Goal: Task Accomplishment & Management: Complete application form

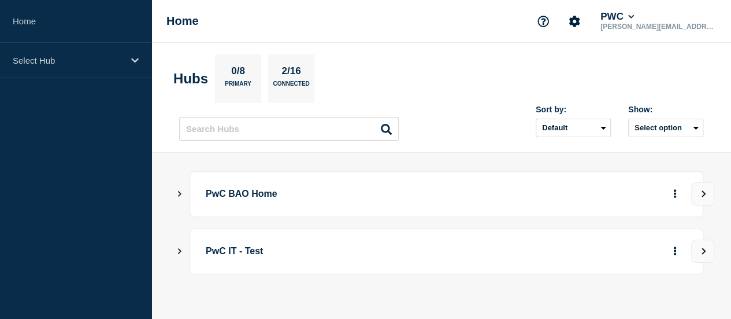
click at [184, 188] on div "PwC BAO Home" at bounding box center [441, 194] width 524 height 46
click at [182, 190] on icon "Show Connected Hubs" at bounding box center [180, 193] width 8 height 6
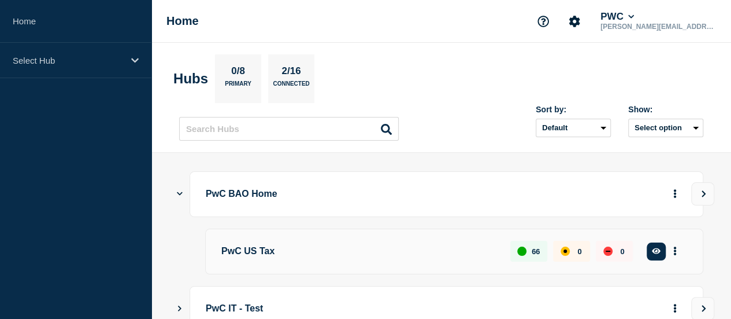
click at [0, 0] on button "Create incident" at bounding box center [0, 0] width 0 height 0
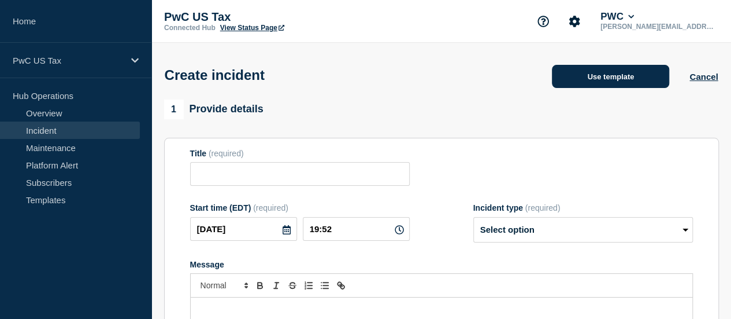
click at [599, 69] on button "Use template" at bounding box center [610, 76] width 117 height 23
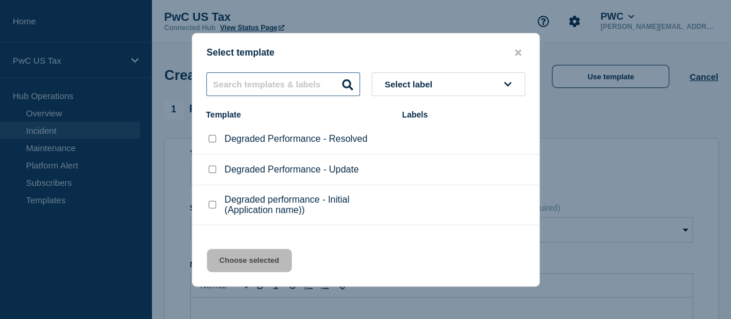
click at [294, 72] on input "text" at bounding box center [283, 84] width 154 height 24
click at [280, 80] on input "cars" at bounding box center [283, 84] width 154 height 24
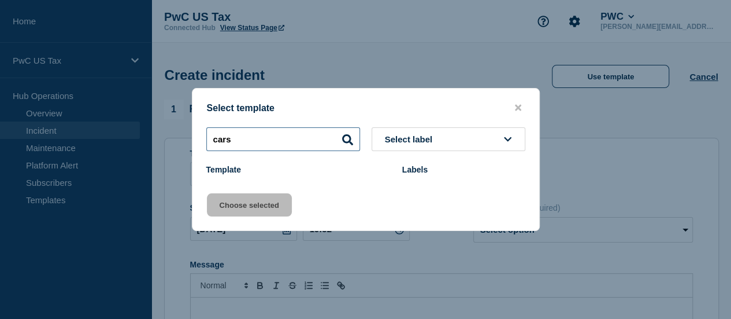
click at [310, 140] on input "cars" at bounding box center [283, 139] width 154 height 24
type input "c"
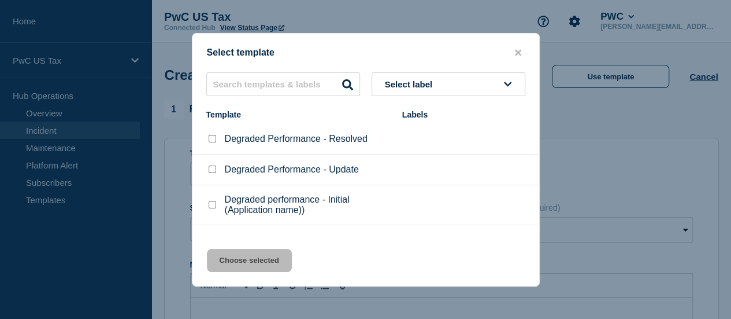
click at [310, 140] on p "Degraded Performance - Resolved" at bounding box center [296, 139] width 143 height 10
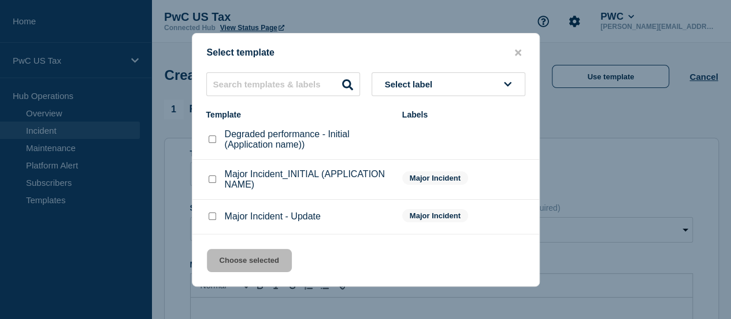
scroll to position [71, 0]
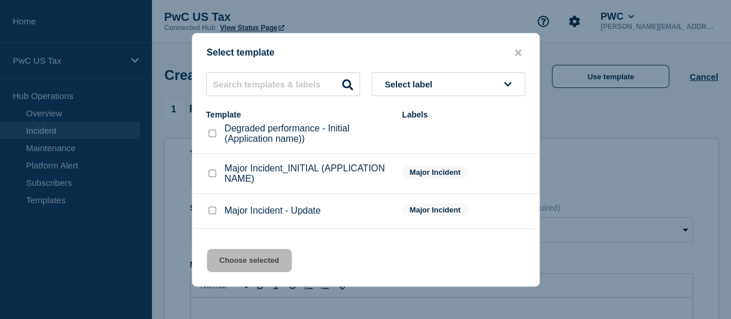
click at [213, 174] on input "Major Incident_INITIAL (APPLICATION NAME) checkbox" at bounding box center [213, 173] width 8 height 8
checkbox input "true"
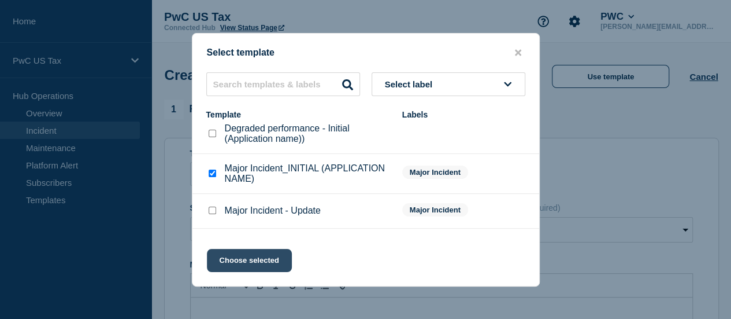
click at [249, 255] on button "Choose selected" at bounding box center [249, 260] width 85 height 23
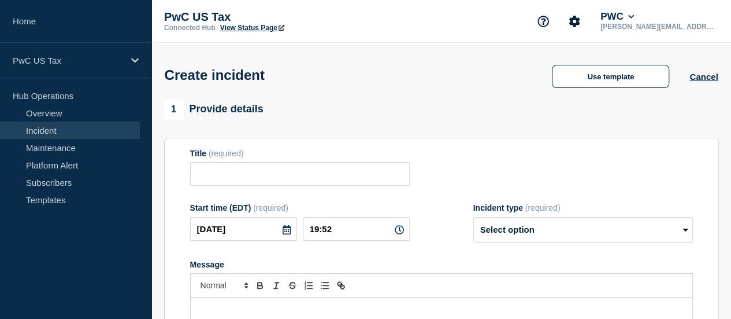
type input "Major Incident_INITIAL (APPLICATION NAME)"
select select "investigating"
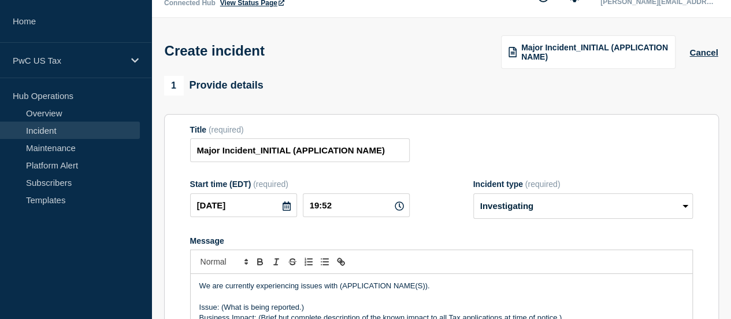
scroll to position [24, 0]
click at [697, 54] on button "Cancel" at bounding box center [704, 53] width 28 height 10
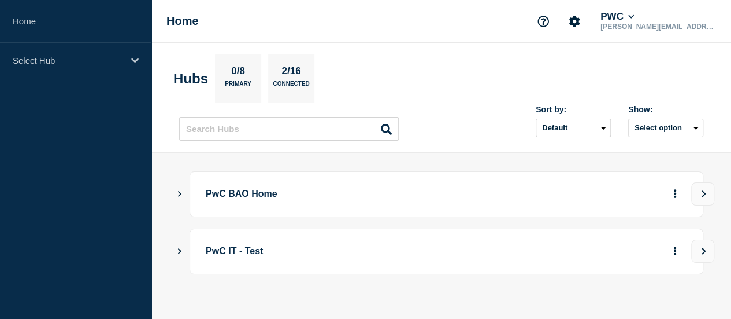
click at [178, 197] on button "Show Connected Hubs" at bounding box center [180, 194] width 6 height 9
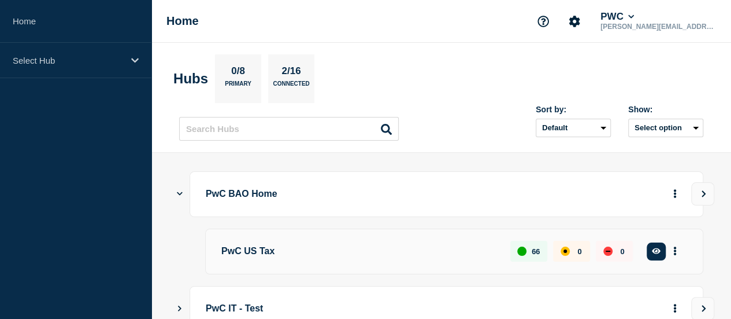
click at [0, 0] on button "Create incident" at bounding box center [0, 0] width 0 height 0
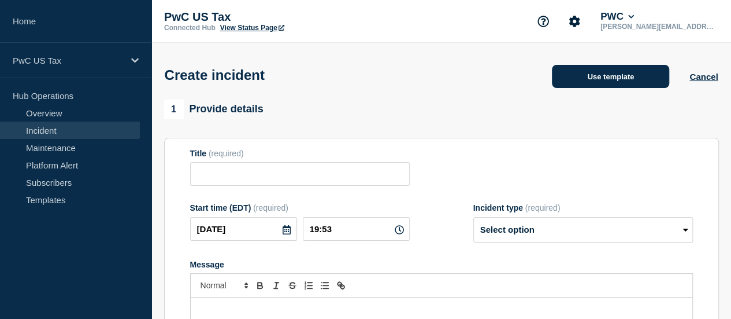
click at [615, 78] on button "Use template" at bounding box center [610, 76] width 117 height 23
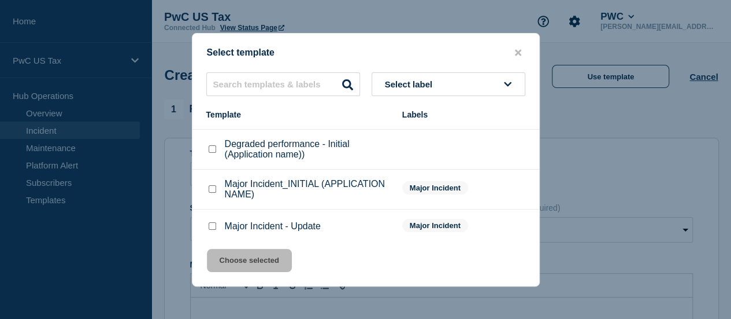
scroll to position [73, 0]
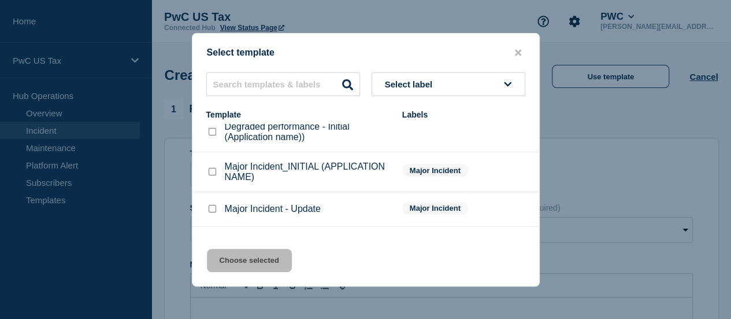
click at [213, 210] on input "Major Incident - Update checkbox" at bounding box center [213, 209] width 8 height 8
checkbox input "true"
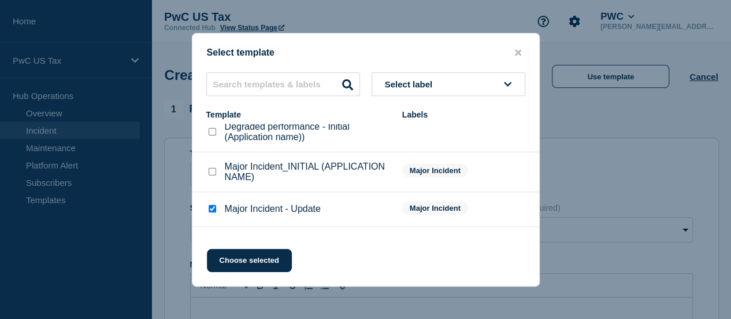
click at [212, 178] on div at bounding box center [212, 172] width 12 height 12
click at [212, 175] on input "Major Incident_INITIAL (APPLICATION NAME) checkbox" at bounding box center [213, 172] width 8 height 8
checkbox input "true"
checkbox input "false"
click at [235, 255] on button "Choose selected" at bounding box center [249, 260] width 85 height 23
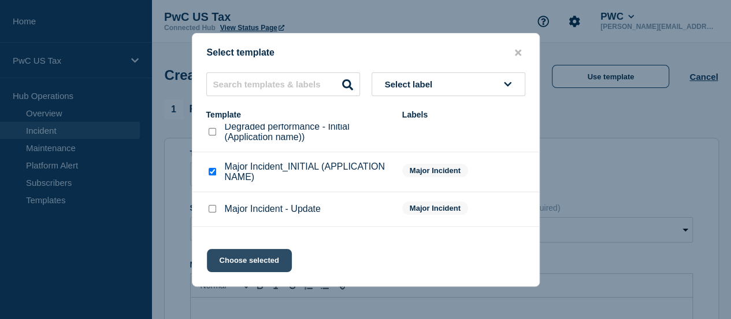
type input "Major Incident_INITIAL (APPLICATION NAME)"
select select "investigating"
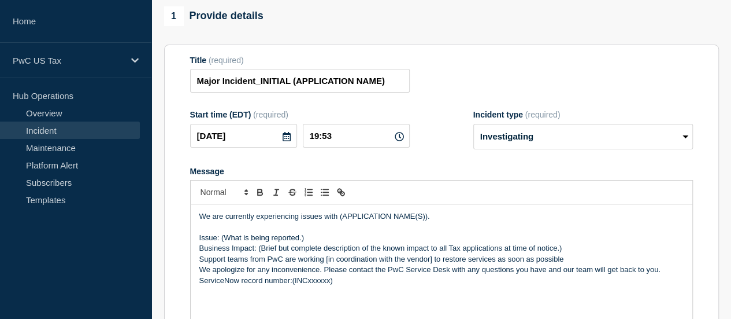
scroll to position [97, 0]
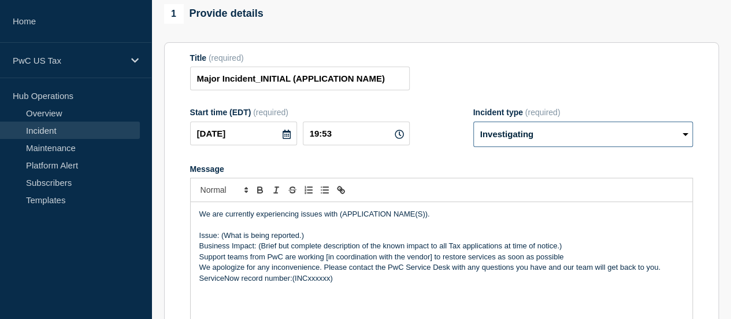
click at [533, 127] on select "Select option Investigating Identified Monitoring" at bounding box center [584, 133] width 220 height 25
click at [474, 123] on select "Select option Investigating Identified Monitoring" at bounding box center [584, 133] width 220 height 25
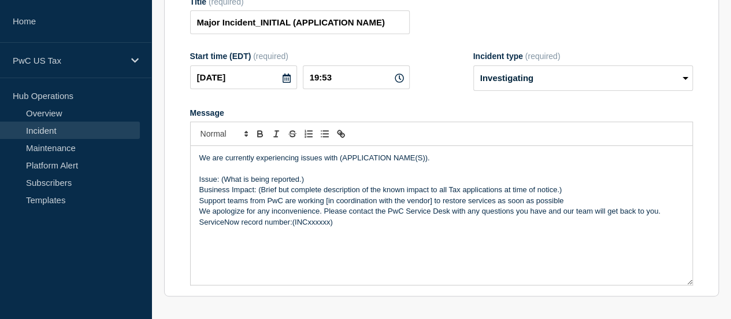
click at [424, 158] on p "We are currently experiencing issues with (APPLICATION NAME(S))." at bounding box center [441, 158] width 485 height 10
click at [341, 159] on p "We are currently experiencing issues with (APPLICATION NAME(S))." at bounding box center [441, 158] width 485 height 10
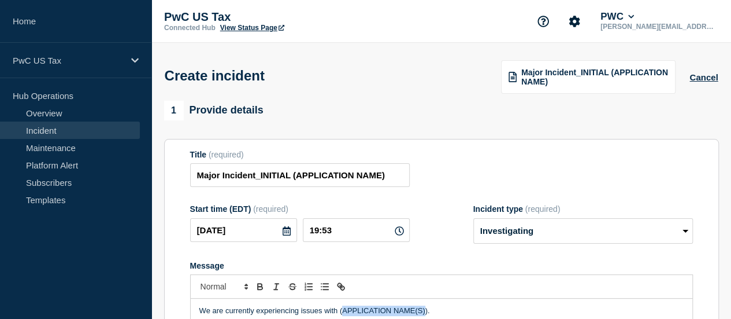
scroll to position [137, 0]
